Goal: Task Accomplishment & Management: Complete application form

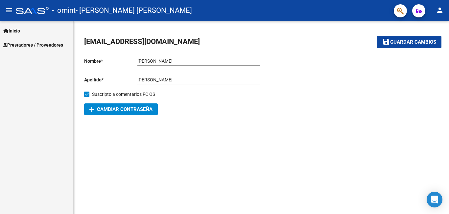
click at [27, 42] on span "Prestadores / Proveedores" at bounding box center [33, 44] width 60 height 7
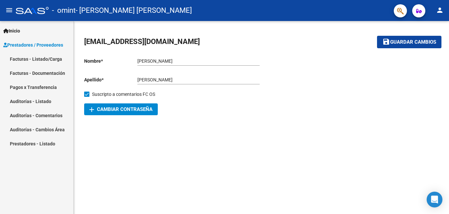
click at [40, 59] on link "Facturas - Listado/Carga" at bounding box center [36, 59] width 73 height 14
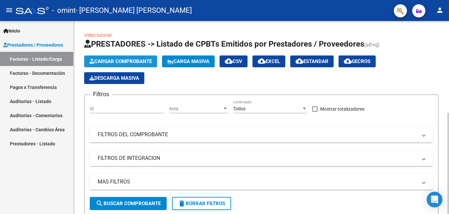
click at [126, 62] on span "Cargar Comprobante" at bounding box center [120, 61] width 62 height 6
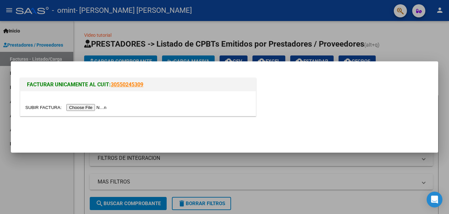
click at [397, 94] on div "FACTURAR UNICAMENTE AL CUIT: 30550245309" at bounding box center [224, 98] width 411 height 43
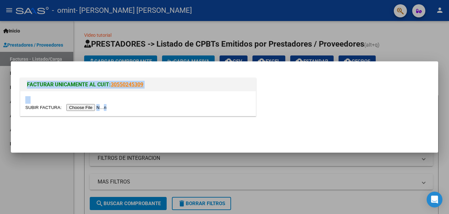
click at [32, 153] on mat-dialog-container "FACTURAR UNICAMENTE AL CUIT: 30550245309" at bounding box center [224, 107] width 427 height 92
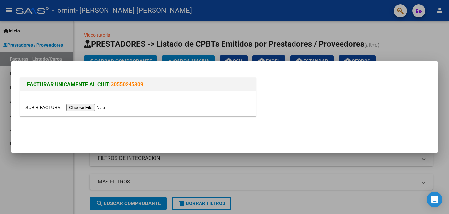
drag, startPoint x: 0, startPoint y: 150, endPoint x: 18, endPoint y: 142, distance: 19.8
click at [0, 152] on div at bounding box center [224, 107] width 449 height 214
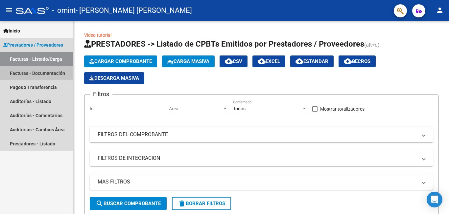
click at [41, 68] on link "Facturas - Documentación" at bounding box center [36, 73] width 73 height 14
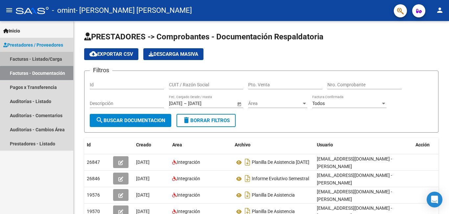
click at [47, 53] on link "Facturas - Listado/Carga" at bounding box center [36, 59] width 73 height 14
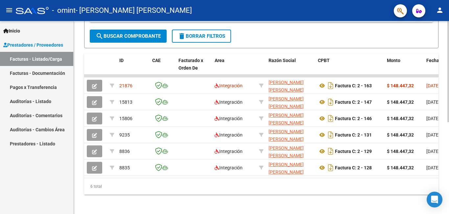
scroll to position [33, 0]
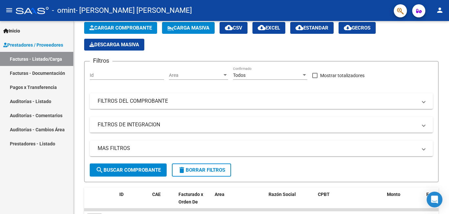
click at [34, 73] on link "Facturas - Documentación" at bounding box center [36, 73] width 73 height 14
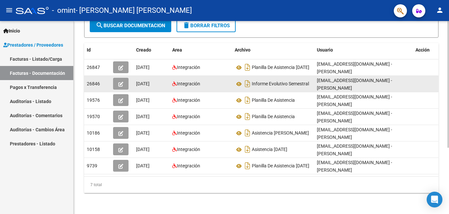
scroll to position [101, 0]
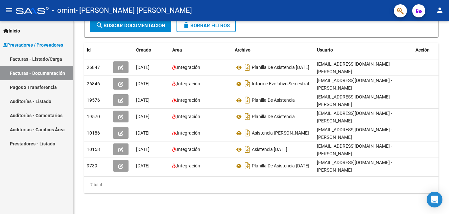
click at [56, 42] on span "Prestadores / Proveedores" at bounding box center [33, 44] width 60 height 7
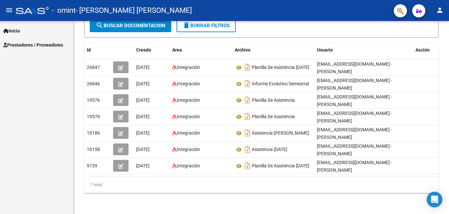
click at [50, 48] on span "Prestadores / Proveedores" at bounding box center [33, 44] width 60 height 7
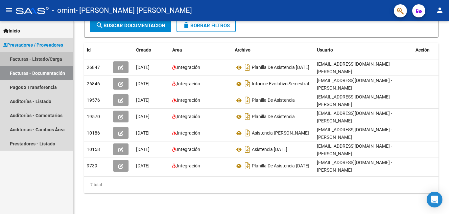
click at [45, 61] on link "Facturas - Listado/Carga" at bounding box center [36, 59] width 73 height 14
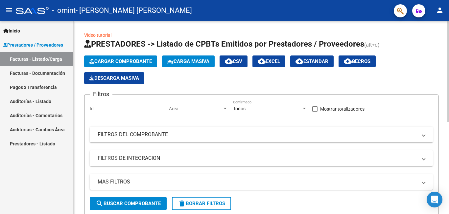
click at [120, 61] on span "Cargar Comprobante" at bounding box center [120, 61] width 62 height 6
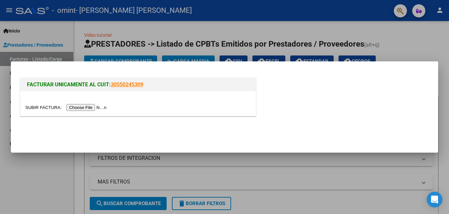
click at [46, 109] on input "file" at bounding box center [66, 107] width 83 height 7
click at [436, 47] on div at bounding box center [224, 107] width 449 height 214
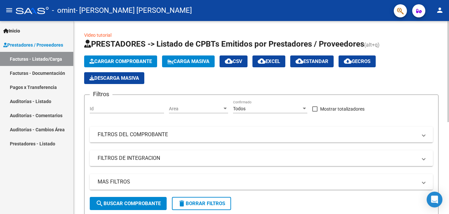
drag, startPoint x: 102, startPoint y: 36, endPoint x: 107, endPoint y: 38, distance: 5.1
click at [102, 36] on link "Video tutorial" at bounding box center [97, 35] width 27 height 5
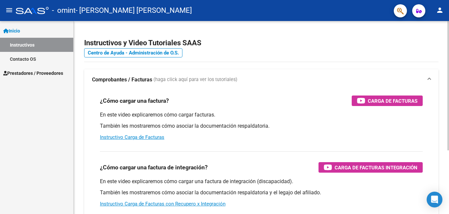
scroll to position [33, 0]
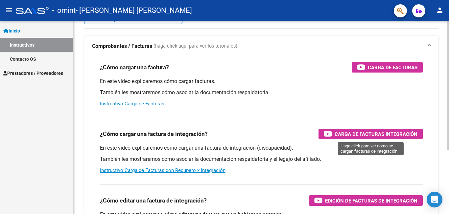
click at [349, 131] on span "Carga de Facturas Integración" at bounding box center [375, 134] width 83 height 8
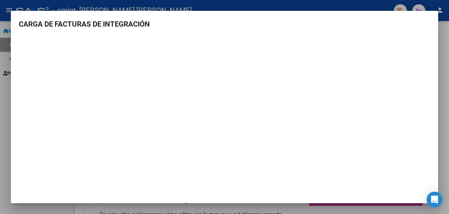
click at [448, 52] on div at bounding box center [224, 107] width 449 height 214
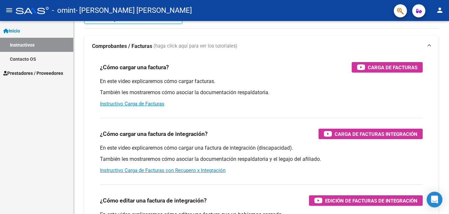
click at [19, 72] on span "Prestadores / Proveedores" at bounding box center [33, 73] width 60 height 7
click at [41, 76] on span "Prestadores / Proveedores" at bounding box center [33, 73] width 60 height 7
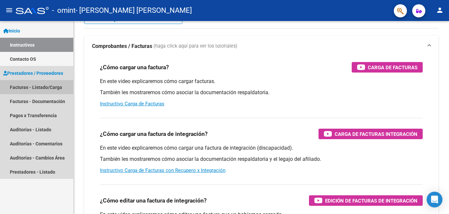
click at [27, 89] on link "Facturas - Listado/Carga" at bounding box center [36, 87] width 73 height 14
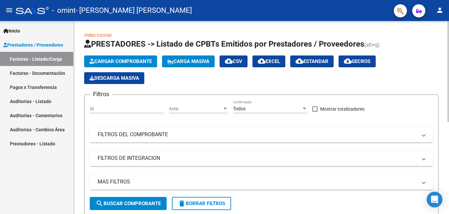
click at [122, 63] on span "Cargar Comprobante" at bounding box center [120, 61] width 62 height 6
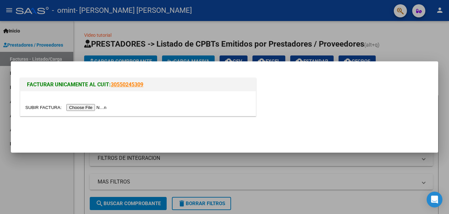
click at [34, 110] on input "file" at bounding box center [66, 107] width 83 height 7
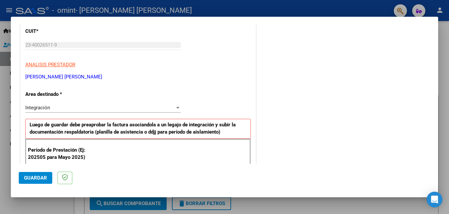
scroll to position [105, 0]
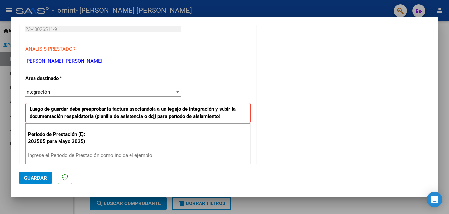
click at [84, 94] on div "Integración" at bounding box center [99, 92] width 149 height 6
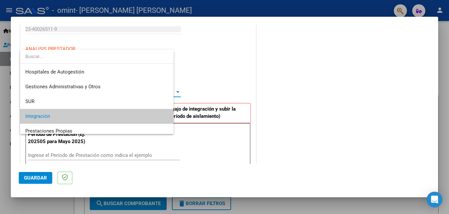
scroll to position [24, 0]
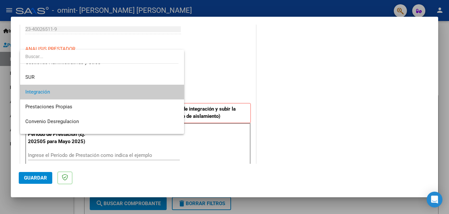
click at [75, 95] on span "Integración" at bounding box center [101, 92] width 153 height 15
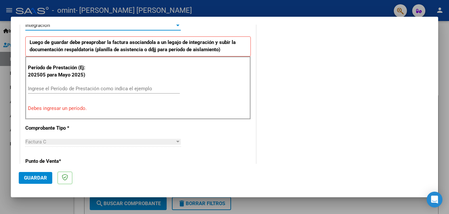
scroll to position [176, 0]
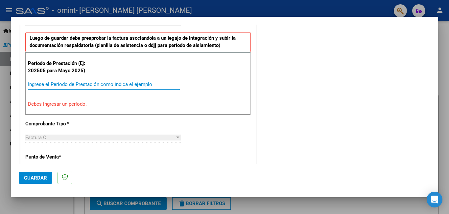
click at [62, 86] on input "Ingrese el Período de Prestación como indica el ejemplo" at bounding box center [104, 84] width 152 height 6
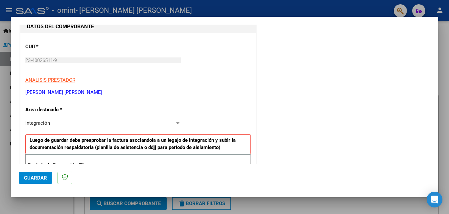
scroll to position [69, 0]
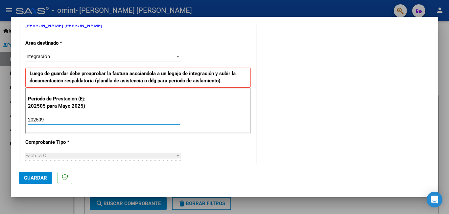
type input "202509"
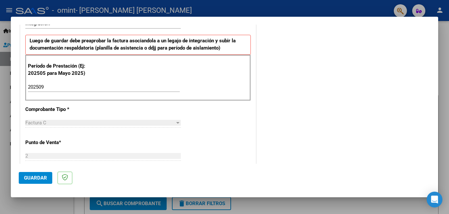
scroll to position [182, 0]
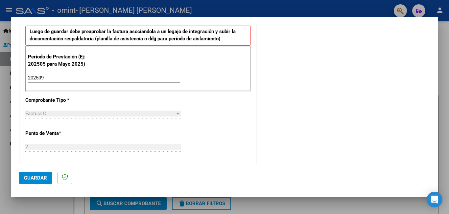
click at [40, 179] on span "Guardar" at bounding box center [35, 178] width 23 height 6
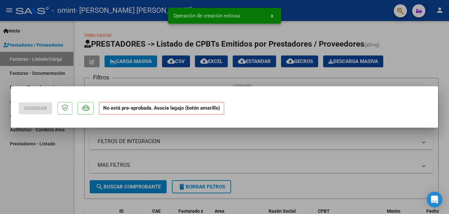
scroll to position [0, 0]
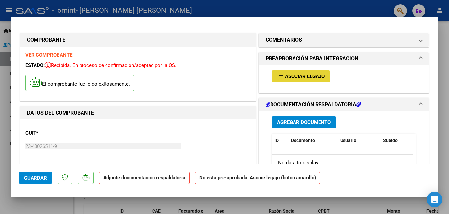
click at [313, 78] on span "Asociar Legajo" at bounding box center [305, 77] width 40 height 6
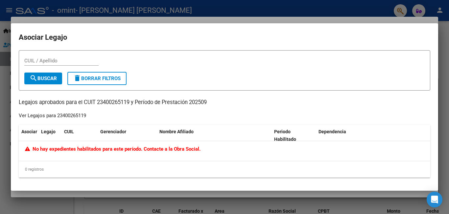
click at [74, 115] on div "Ver Legajos para 23400265119" at bounding box center [52, 116] width 67 height 8
drag, startPoint x: 0, startPoint y: 104, endPoint x: 20, endPoint y: 104, distance: 20.0
click at [9, 107] on div at bounding box center [224, 107] width 449 height 214
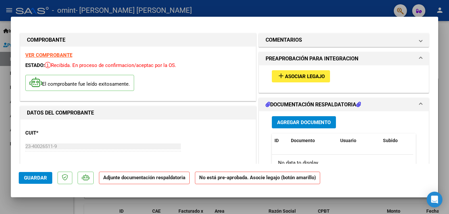
click at [305, 54] on mat-expansion-panel-header "PREAPROBACIÓN PARA INTEGRACION" at bounding box center [343, 58] width 169 height 13
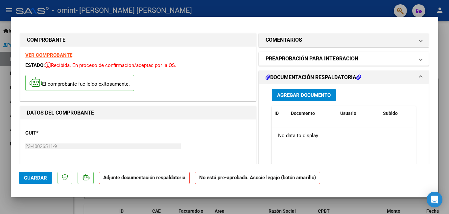
click at [304, 58] on h1 "PREAPROBACIÓN PARA INTEGRACION" at bounding box center [311, 59] width 93 height 8
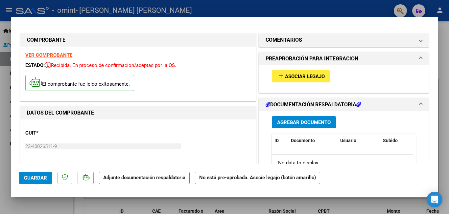
click at [297, 81] on button "add Asociar Legajo" at bounding box center [301, 76] width 58 height 12
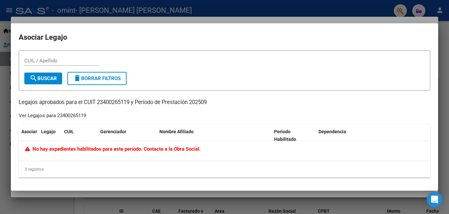
click at [38, 116] on div "Ver Legajos para 23400265119" at bounding box center [52, 116] width 67 height 8
click at [40, 115] on div "Ver Legajos para 23400265119" at bounding box center [52, 116] width 67 height 8
click at [1, 158] on div at bounding box center [224, 107] width 449 height 214
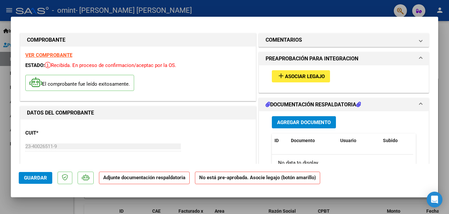
click at [443, 30] on div at bounding box center [224, 107] width 449 height 214
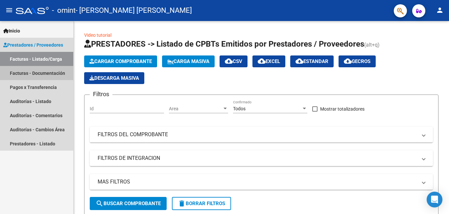
click at [33, 72] on link "Facturas - Documentación" at bounding box center [36, 73] width 73 height 14
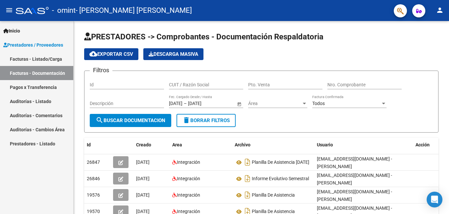
click at [43, 60] on link "Facturas - Listado/Carga" at bounding box center [36, 59] width 73 height 14
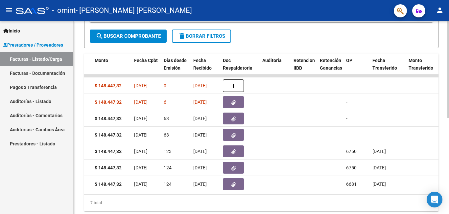
scroll to position [0, 291]
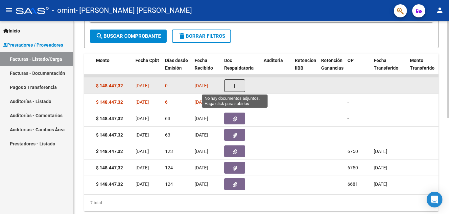
click at [235, 86] on icon "button" at bounding box center [234, 86] width 5 height 5
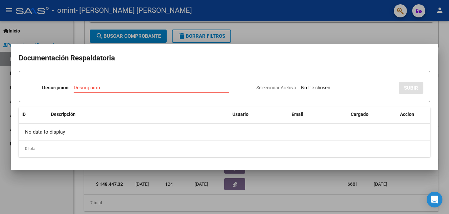
click at [0, 89] on div at bounding box center [224, 107] width 449 height 214
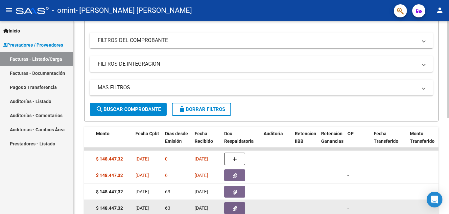
scroll to position [100, 0]
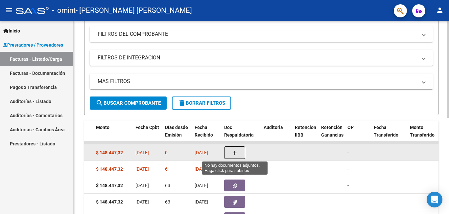
click at [236, 154] on icon "button" at bounding box center [234, 153] width 5 height 5
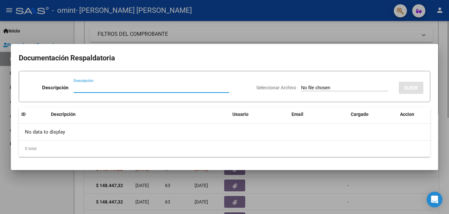
click at [264, 35] on div at bounding box center [224, 107] width 449 height 214
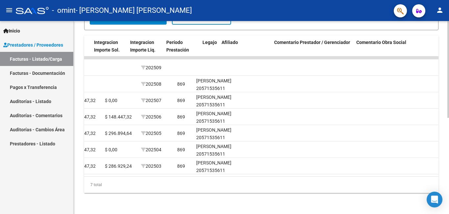
scroll to position [0, 774]
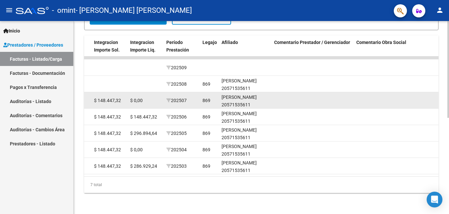
click at [232, 94] on div "[PERSON_NAME] 20571535611" at bounding box center [244, 101] width 47 height 15
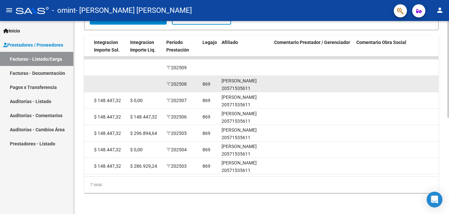
click at [238, 80] on div "[PERSON_NAME] 20571535611" at bounding box center [244, 84] width 47 height 15
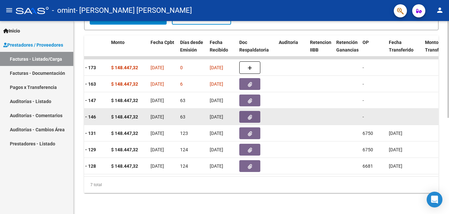
scroll to position [0, 274]
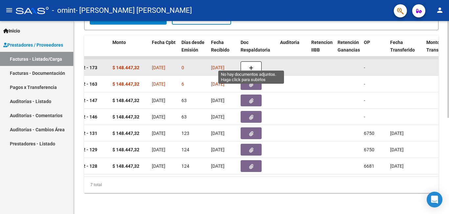
click at [252, 67] on button "button" at bounding box center [250, 67] width 21 height 12
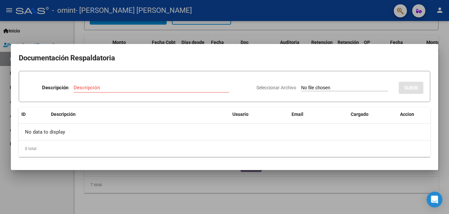
click at [0, 120] on div at bounding box center [224, 107] width 449 height 214
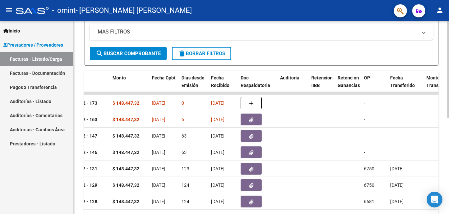
scroll to position [91, 0]
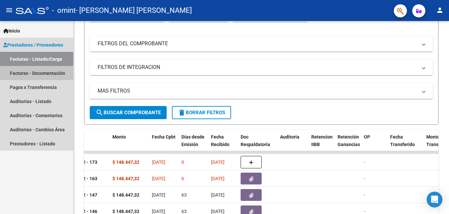
click at [47, 73] on link "Facturas - Documentación" at bounding box center [36, 73] width 73 height 14
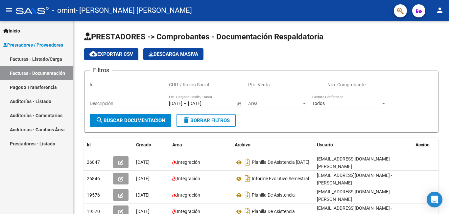
click at [38, 59] on link "Facturas - Listado/Carga" at bounding box center [36, 59] width 73 height 14
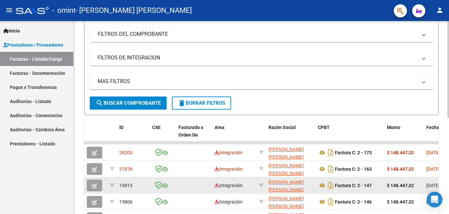
scroll to position [134, 0]
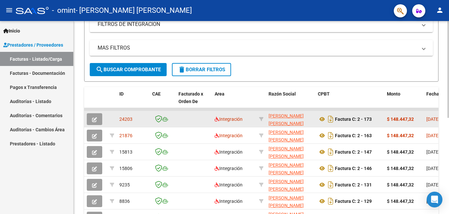
click at [98, 120] on button "button" at bounding box center [94, 119] width 15 height 12
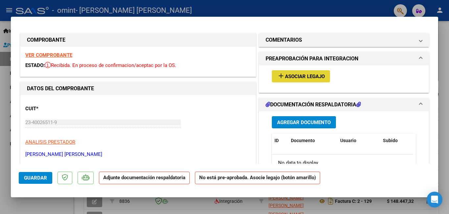
click at [313, 76] on span "Asociar Legajo" at bounding box center [305, 77] width 40 height 6
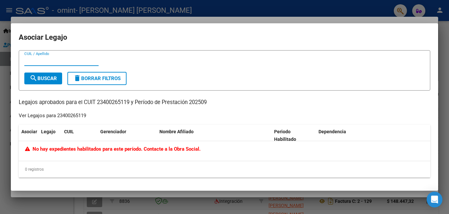
click at [43, 115] on div "Ver Legajos para 23400265119" at bounding box center [52, 116] width 67 height 8
click at [52, 116] on div "Ver Legajos para 23400265119" at bounding box center [52, 116] width 67 height 8
click at [53, 117] on div "Ver Legajos para 23400265119" at bounding box center [52, 116] width 67 height 8
drag, startPoint x: 53, startPoint y: 117, endPoint x: 62, endPoint y: 115, distance: 9.9
click at [53, 117] on div "Ver Legajos para 23400265119" at bounding box center [52, 116] width 67 height 8
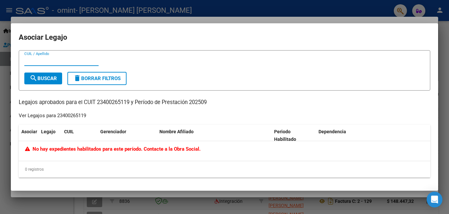
click at [54, 61] on input "CUIL / Apellido" at bounding box center [61, 61] width 74 height 6
click at [0, 180] on div at bounding box center [224, 107] width 449 height 214
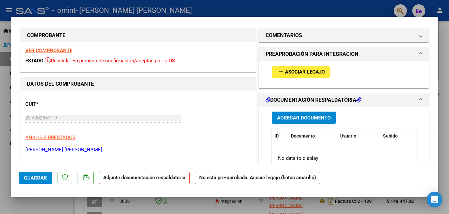
scroll to position [0, 0]
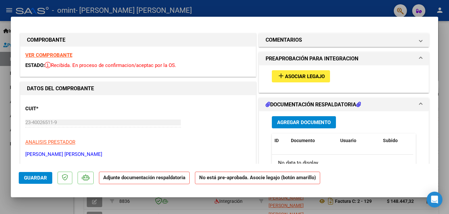
click at [0, 102] on div at bounding box center [224, 107] width 449 height 214
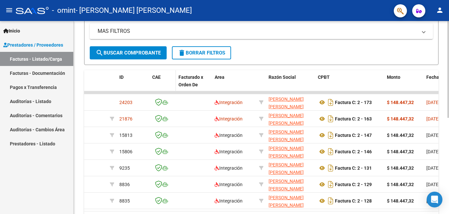
scroll to position [134, 0]
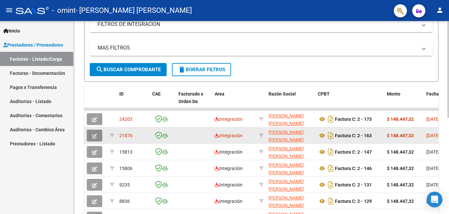
click at [88, 135] on button "button" at bounding box center [94, 136] width 15 height 12
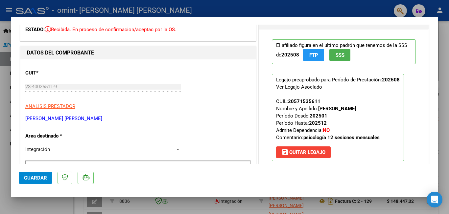
scroll to position [35, 0]
drag, startPoint x: 317, startPoint y: 101, endPoint x: 286, endPoint y: 101, distance: 30.2
click at [286, 101] on p "Legajo preaprobado para Período de Prestación: 202508 Ver Legajo Asociado CUIL:…" at bounding box center [338, 117] width 132 height 87
copy div "20571535611"
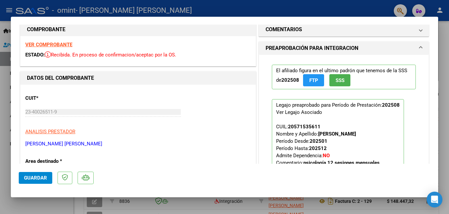
scroll to position [0, 0]
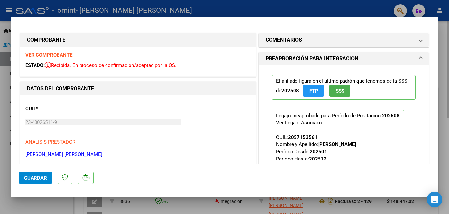
click at [448, 82] on div at bounding box center [224, 107] width 449 height 214
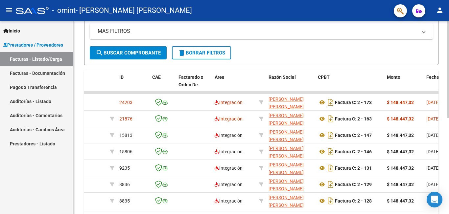
scroll to position [134, 0]
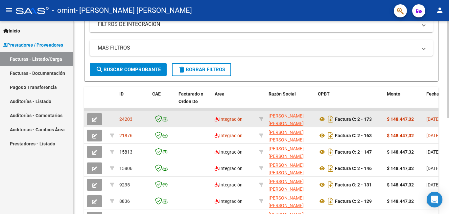
click at [94, 121] on icon "button" at bounding box center [94, 119] width 5 height 5
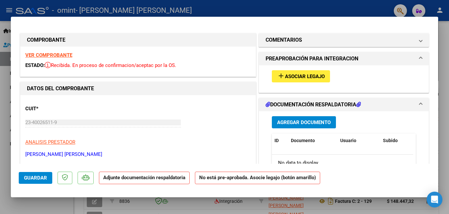
click at [310, 79] on span "Asociar Legajo" at bounding box center [305, 77] width 40 height 6
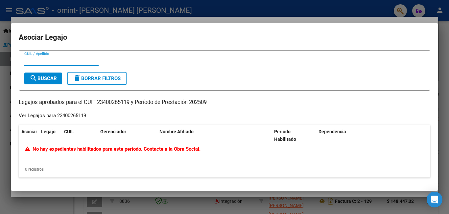
paste input "20571535611"
type input "20571535611"
click at [39, 77] on span "search Buscar" at bounding box center [43, 79] width 27 height 6
drag, startPoint x: 34, startPoint y: 79, endPoint x: 33, endPoint y: 95, distance: 15.8
click at [34, 80] on mat-icon "search" at bounding box center [34, 78] width 8 height 8
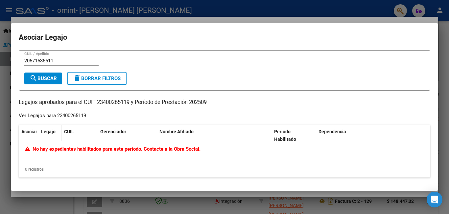
drag, startPoint x: 1, startPoint y: 148, endPoint x: 53, endPoint y: 134, distance: 53.4
click at [1, 148] on div at bounding box center [224, 107] width 449 height 214
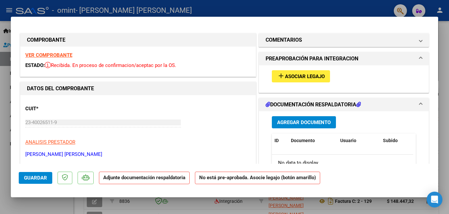
click at [443, 50] on div at bounding box center [224, 107] width 449 height 214
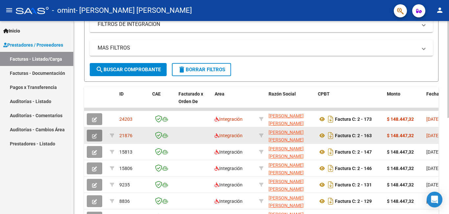
click at [98, 135] on button "button" at bounding box center [94, 136] width 15 height 12
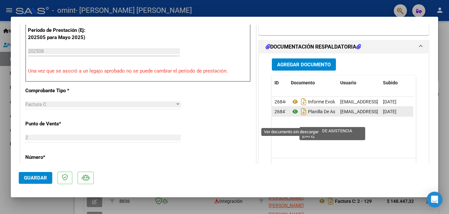
scroll to position [142, 0]
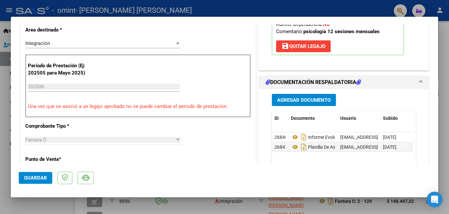
drag, startPoint x: 1, startPoint y: 119, endPoint x: 10, endPoint y: 115, distance: 9.9
click at [1, 119] on div at bounding box center [224, 107] width 449 height 214
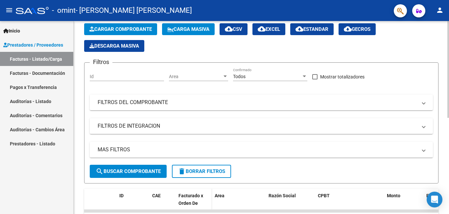
scroll to position [134, 0]
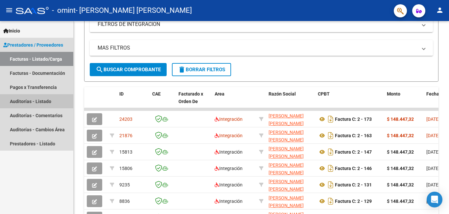
click at [47, 104] on link "Auditorías - Listado" at bounding box center [36, 101] width 73 height 14
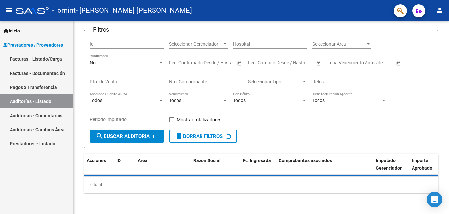
scroll to position [41, 0]
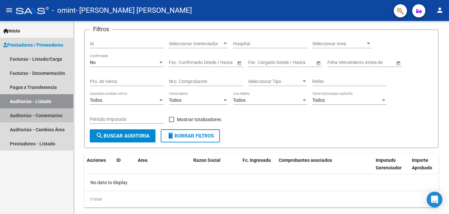
click at [40, 114] on link "Auditorías - Comentarios" at bounding box center [36, 115] width 73 height 14
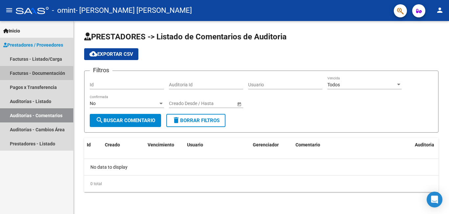
click at [39, 71] on link "Facturas - Documentación" at bounding box center [36, 73] width 73 height 14
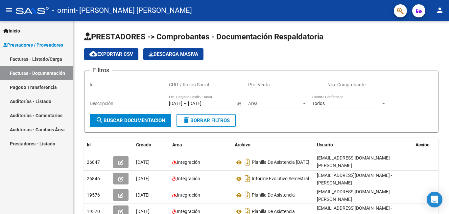
click at [31, 27] on link "Inicio" at bounding box center [36, 31] width 73 height 14
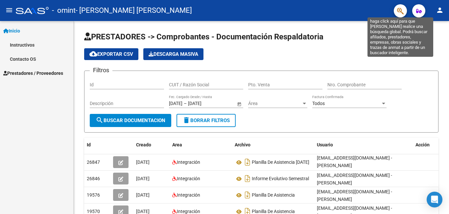
click at [398, 10] on icon "button" at bounding box center [400, 11] width 7 height 8
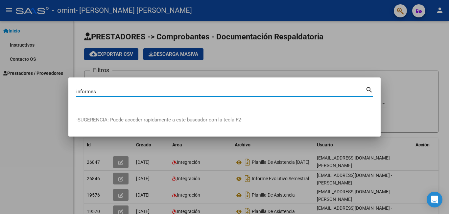
type input "informes"
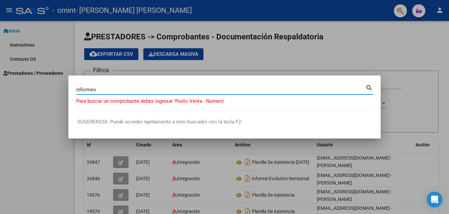
click at [397, 45] on div at bounding box center [224, 107] width 449 height 214
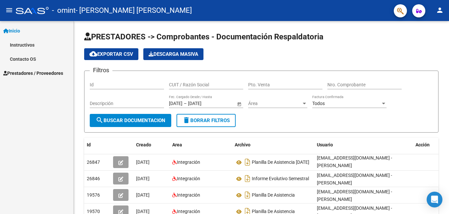
click at [400, 12] on icon "button" at bounding box center [400, 11] width 7 height 8
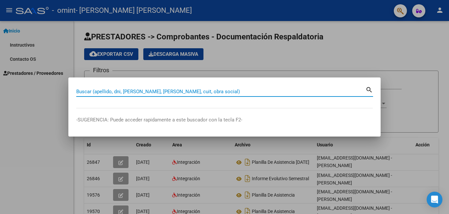
click at [400, 12] on div at bounding box center [224, 107] width 449 height 214
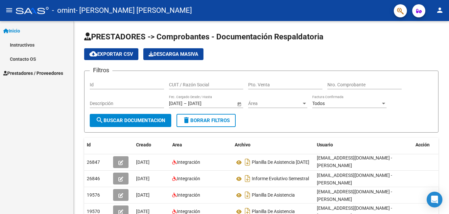
click at [415, 12] on button "button" at bounding box center [418, 10] width 13 height 13
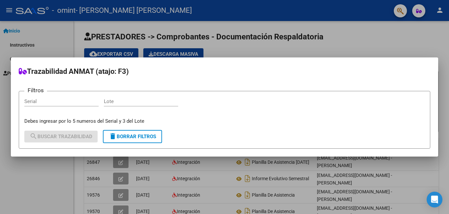
drag, startPoint x: 415, startPoint y: 12, endPoint x: 426, endPoint y: 12, distance: 11.5
click at [415, 12] on div at bounding box center [224, 107] width 449 height 214
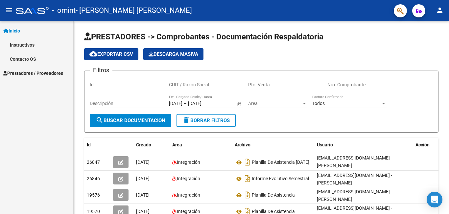
click at [445, 12] on button "person" at bounding box center [439, 10] width 13 height 13
click at [376, 51] on div at bounding box center [224, 107] width 449 height 214
drag, startPoint x: 25, startPoint y: 61, endPoint x: 112, endPoint y: 56, distance: 86.5
click at [27, 60] on link "Contacto OS" at bounding box center [36, 59] width 73 height 14
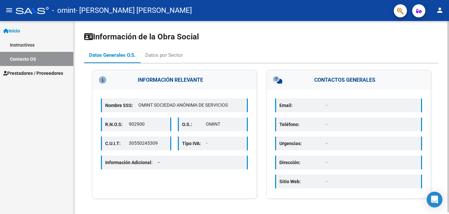
drag, startPoint x: 323, startPoint y: 104, endPoint x: 323, endPoint y: 115, distance: 10.8
click at [323, 105] on p "Email:" at bounding box center [302, 105] width 47 height 7
click at [307, 108] on p "Email:" at bounding box center [302, 105] width 47 height 7
click at [308, 108] on p "Email:" at bounding box center [302, 105] width 47 height 7
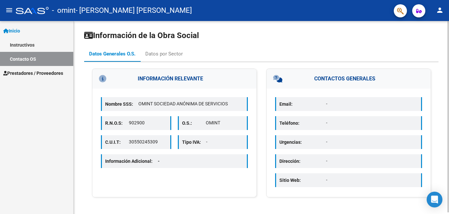
scroll to position [2, 0]
click at [165, 157] on p "Información Adicional: -" at bounding box center [135, 160] width 60 height 7
click at [323, 184] on div "Sitio Web: -" at bounding box center [348, 180] width 147 height 14
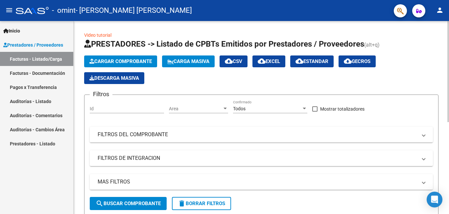
click at [104, 34] on link "Video tutorial" at bounding box center [97, 35] width 27 height 5
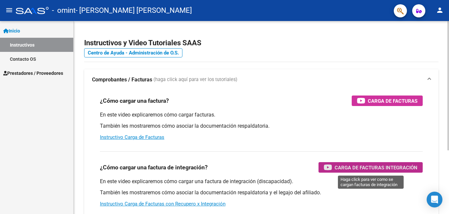
click at [351, 164] on span "Carga de Facturas Integración" at bounding box center [375, 168] width 83 height 8
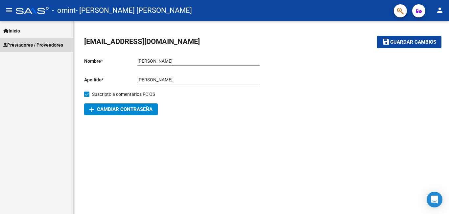
click at [26, 40] on link "Prestadores / Proveedores" at bounding box center [36, 45] width 73 height 14
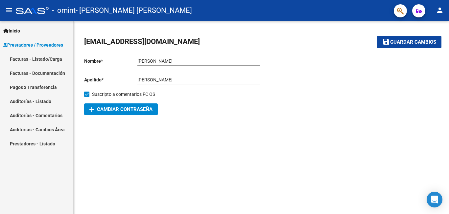
click at [39, 55] on link "Facturas - Listado/Carga" at bounding box center [36, 59] width 73 height 14
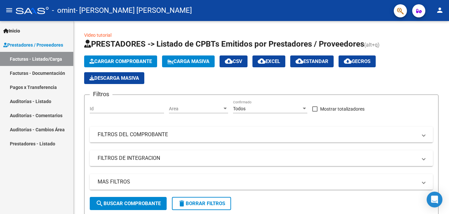
click at [43, 73] on link "Facturas - Documentación" at bounding box center [36, 73] width 73 height 14
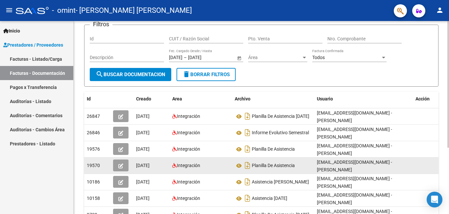
scroll to position [67, 0]
